Goal: Information Seeking & Learning: Learn about a topic

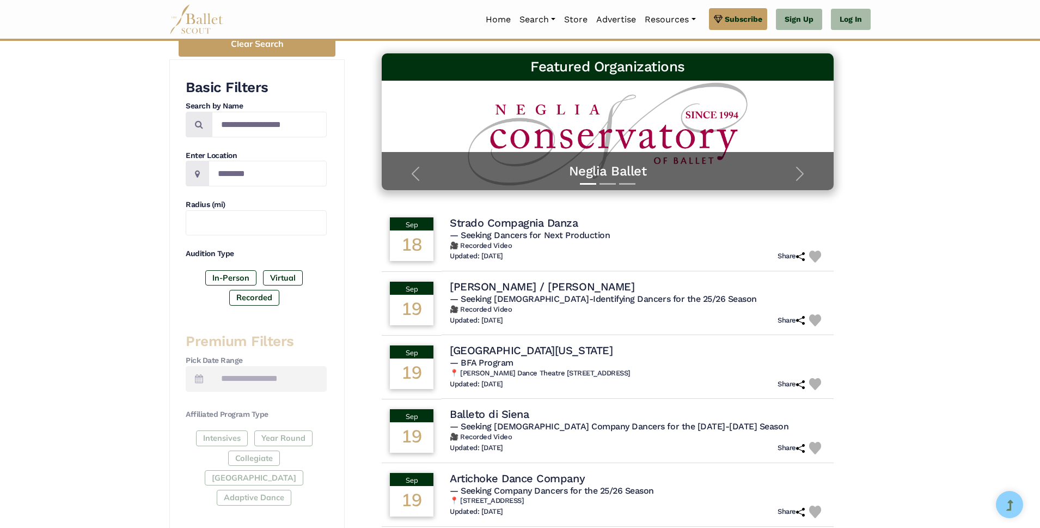
scroll to position [109, 0]
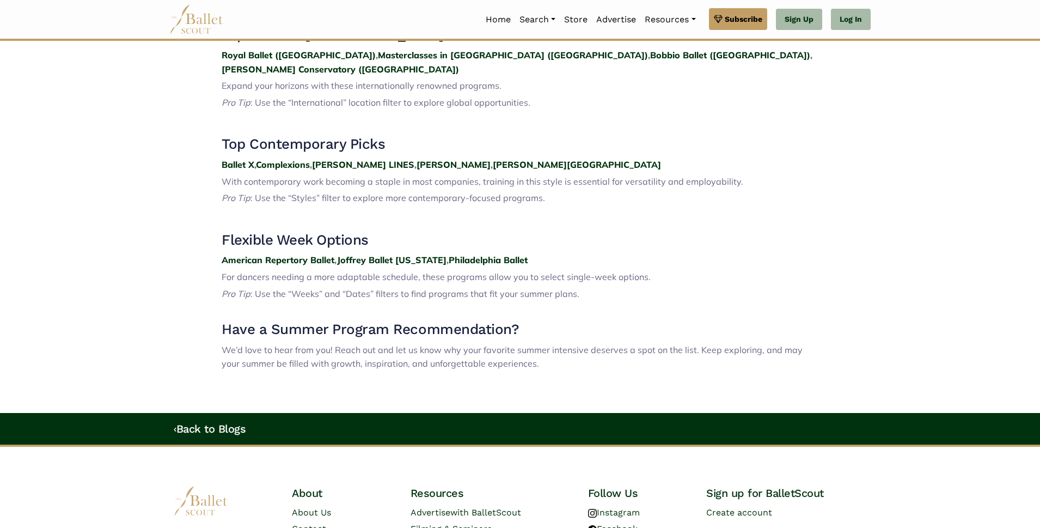
scroll to position [1579, 0]
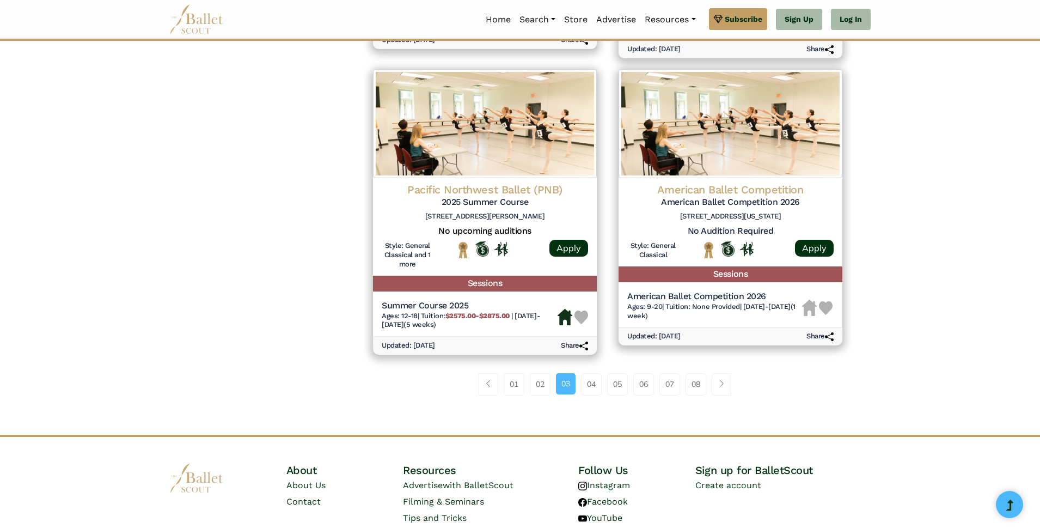
scroll to position [1416, 0]
